Goal: Information Seeking & Learning: Learn about a topic

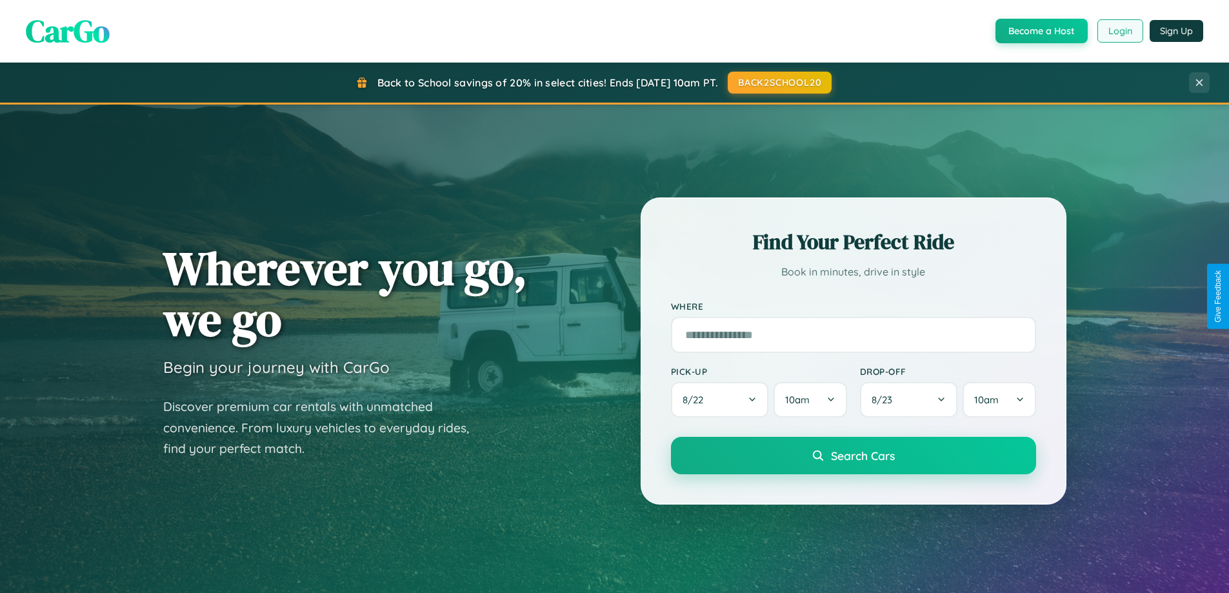
click at [1119, 31] on button "Login" at bounding box center [1120, 30] width 46 height 23
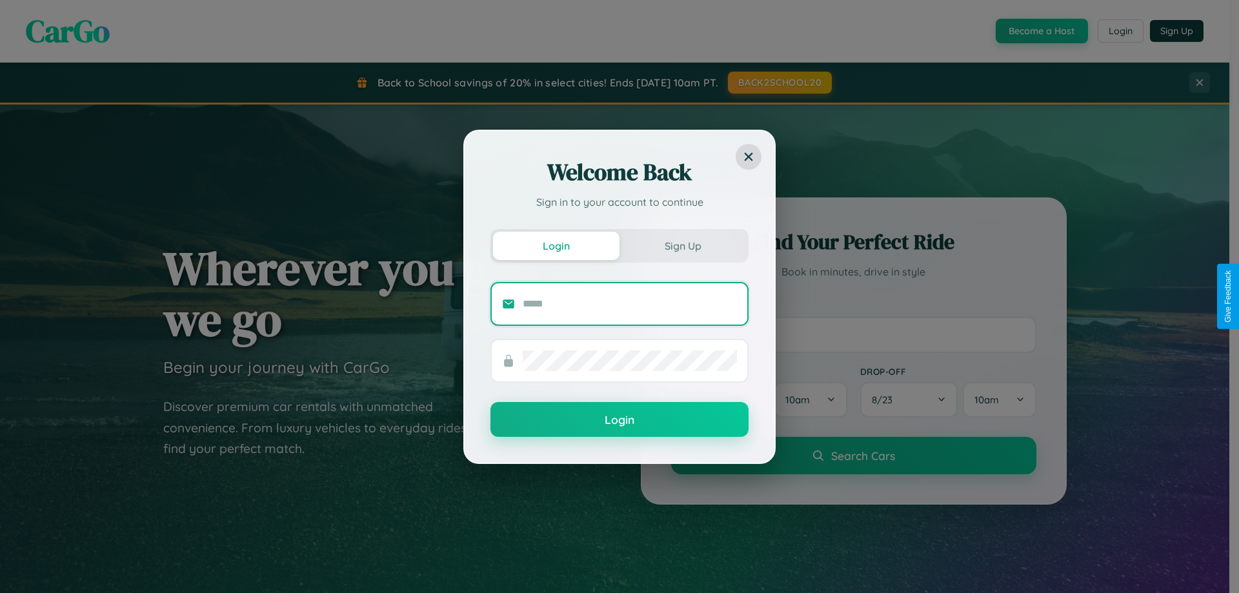
click at [630, 303] on input "text" at bounding box center [629, 304] width 214 height 21
type input "**********"
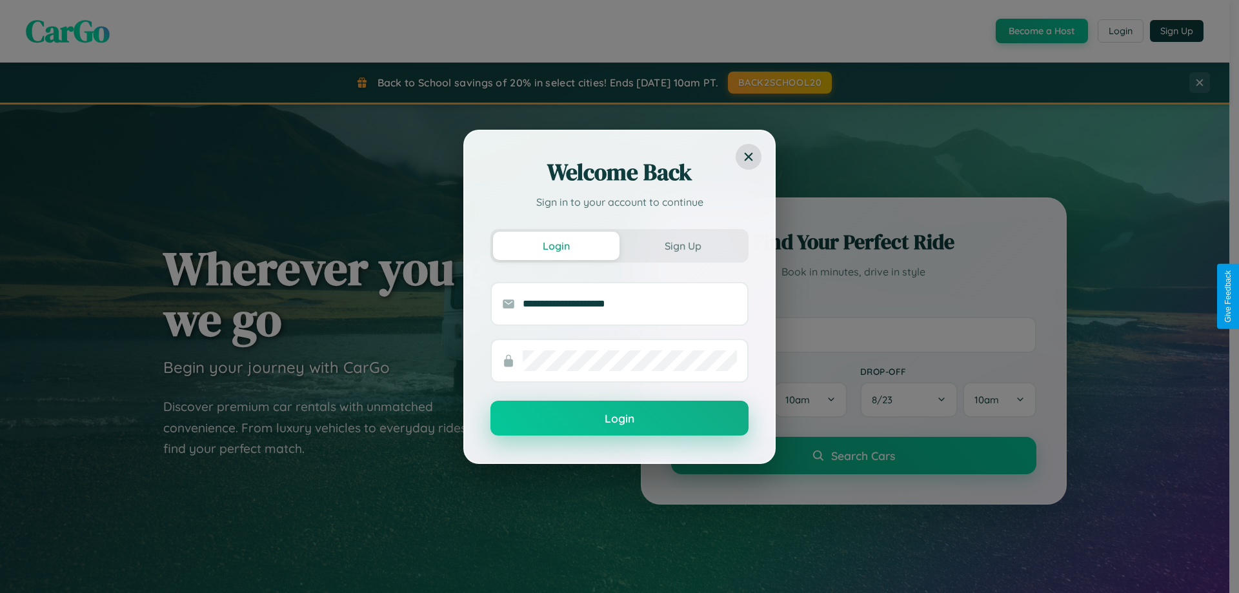
click at [619, 419] on button "Login" at bounding box center [619, 418] width 258 height 35
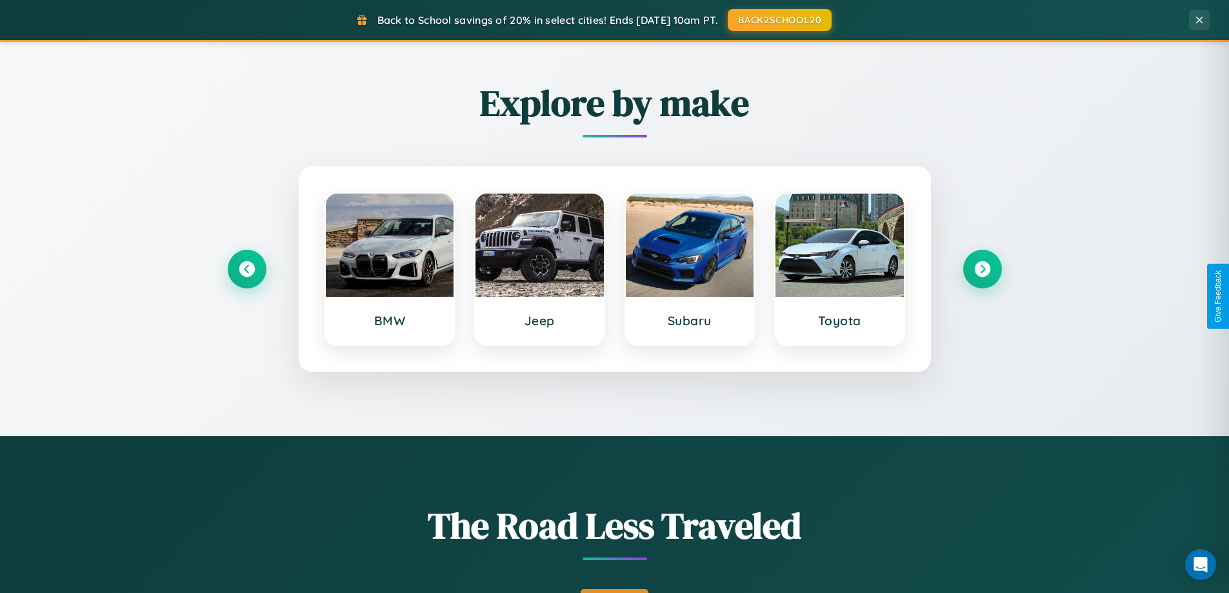
scroll to position [888, 0]
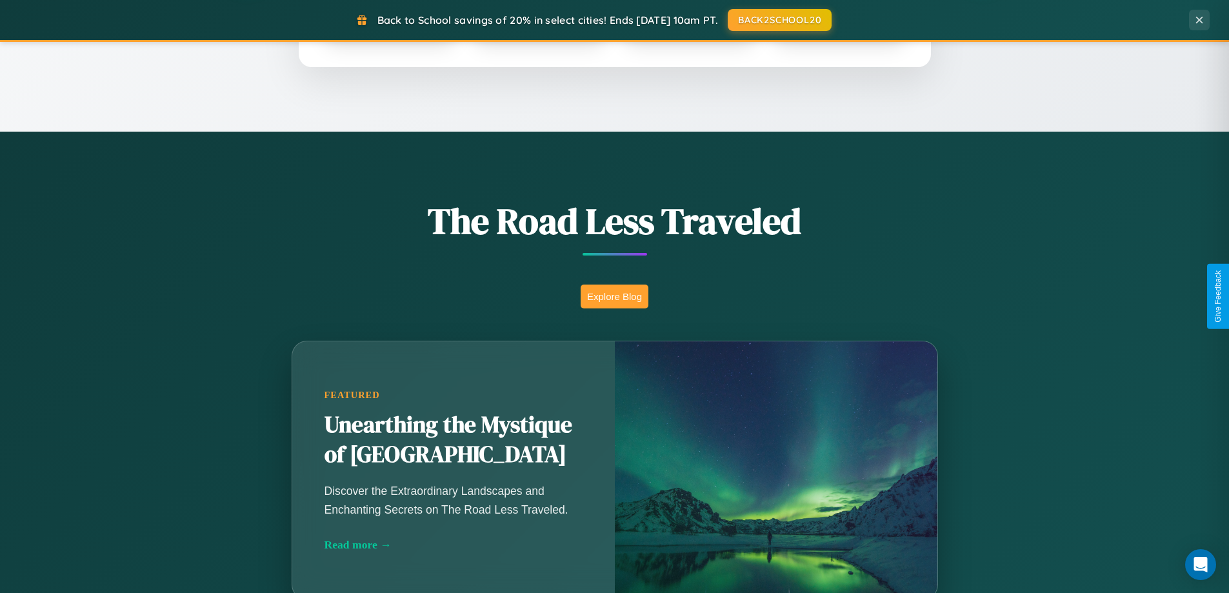
click at [614, 296] on button "Explore Blog" at bounding box center [615, 296] width 68 height 24
